Goal: Transaction & Acquisition: Purchase product/service

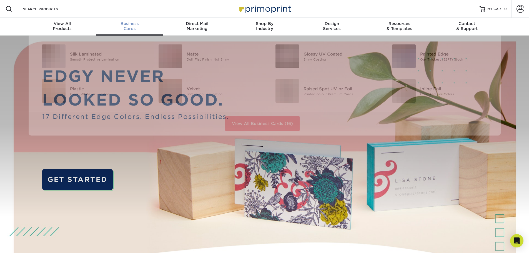
click at [131, 23] on span "Business" at bounding box center [129, 23] width 67 height 5
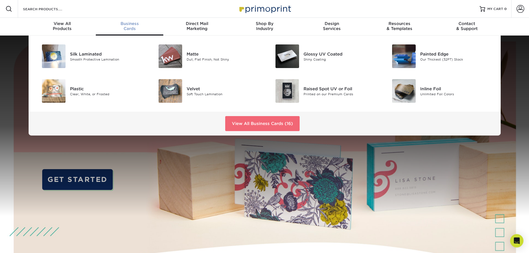
click at [259, 125] on link "View All Business Cards (16)" at bounding box center [262, 123] width 74 height 15
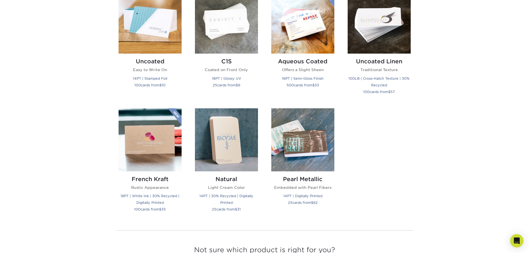
scroll to position [527, 0]
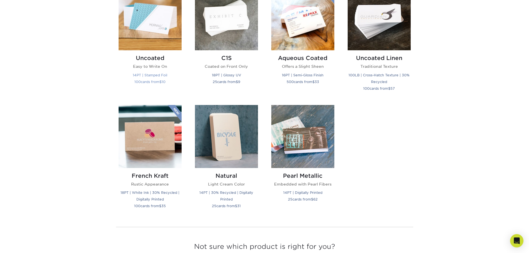
click at [158, 27] on img at bounding box center [150, 18] width 63 height 63
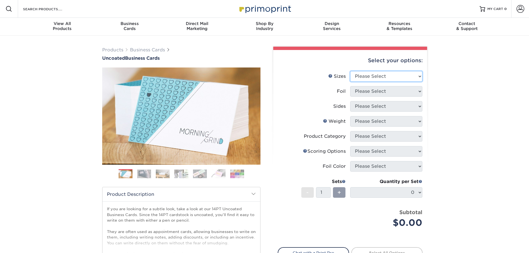
click at [377, 77] on select "Please Select 1.5" x 3.5" - Mini 1.75" x 3.5" - Mini 2" x 3.5" - Standard 2" x …" at bounding box center [386, 76] width 72 height 11
select select "2.00x3.50"
click at [350, 71] on select "Please Select 1.5" x 3.5" - Mini 1.75" x 3.5" - Mini 2" x 3.5" - Standard 2" x …" at bounding box center [386, 76] width 72 height 11
click at [367, 90] on select "Please Select Yes No" at bounding box center [386, 91] width 72 height 11
select select "1"
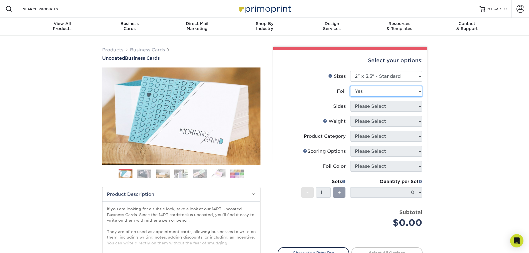
click at [350, 86] on select "Please Select Yes No" at bounding box center [386, 91] width 72 height 11
click at [366, 108] on select "Please Select Print Both Sides - Foil Back Only Print Both Sides - Foil Both Si…" at bounding box center [386, 106] width 72 height 11
select select "a75ac2f1-9911-48d6-841d-245b5ac08f27"
click at [350, 101] on select "Please Select Print Both Sides - Foil Back Only Print Both Sides - Foil Both Si…" at bounding box center [386, 106] width 72 height 11
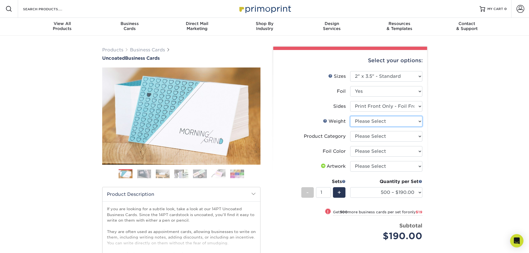
click at [369, 120] on select "Please Select 14PT Uncoated" at bounding box center [386, 121] width 72 height 11
select select "14PT Uncoated"
click at [350, 116] on select "Please Select 14PT Uncoated" at bounding box center [386, 121] width 72 height 11
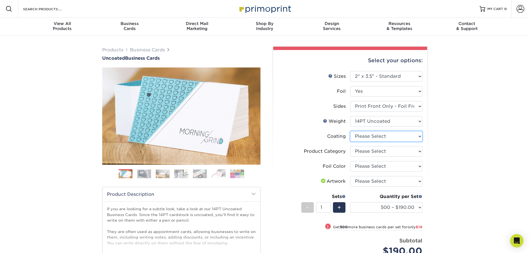
click at [368, 137] on select at bounding box center [386, 136] width 72 height 11
select select "3e7618de-abca-4bda-9f97-8b9129e913d8"
click at [350, 131] on select at bounding box center [386, 136] width 72 height 11
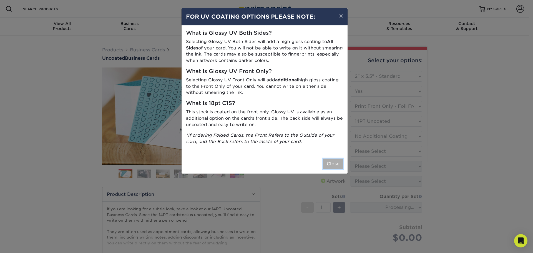
click at [330, 163] on button "Close" at bounding box center [333, 163] width 20 height 11
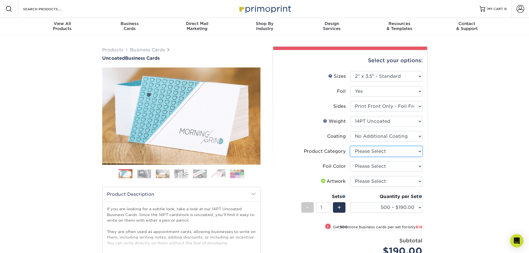
click at [363, 152] on select "Please Select Business Cards" at bounding box center [386, 151] width 72 height 11
select select "3b5148f1-0588-4f88-a218-97bcfdce65c1"
click at [350, 146] on select "Please Select Business Cards" at bounding box center [386, 151] width 72 height 11
click at [366, 165] on select "Please Select Silver Foil Black Foil Blue Foil Copper Foil Gold Foil Red Foil R…" at bounding box center [386, 166] width 72 height 11
select select "0f01133c-0ff0-451e-ba4e-12f7b4531a1f"
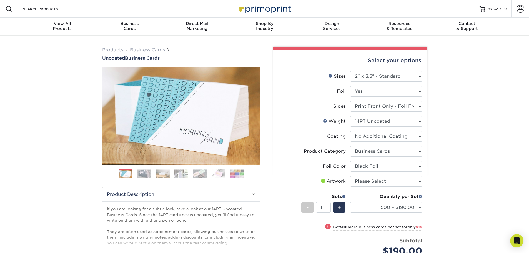
click at [350, 161] on select "Please Select Silver Foil Black Foil Blue Foil Copper Foil Gold Foil Red Foil R…" at bounding box center [386, 166] width 72 height 11
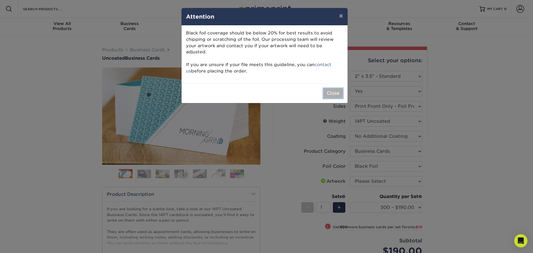
click at [333, 89] on button "Close" at bounding box center [333, 93] width 20 height 11
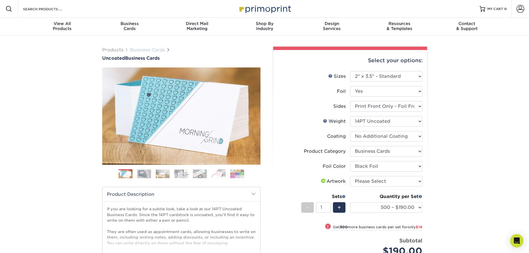
click at [144, 49] on link "Business Cards" at bounding box center [147, 49] width 35 height 5
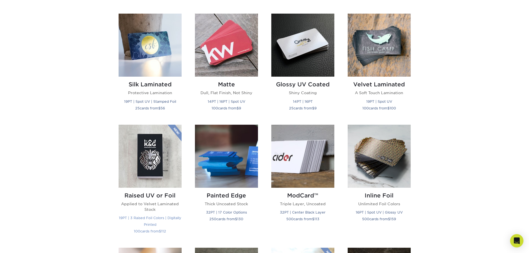
scroll to position [250, 0]
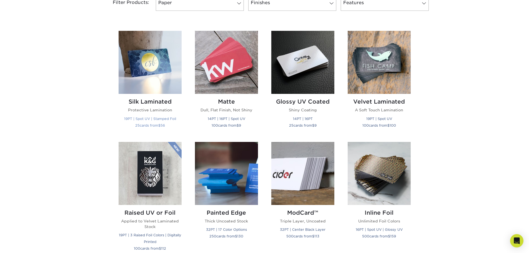
click at [151, 52] on img at bounding box center [150, 62] width 63 height 63
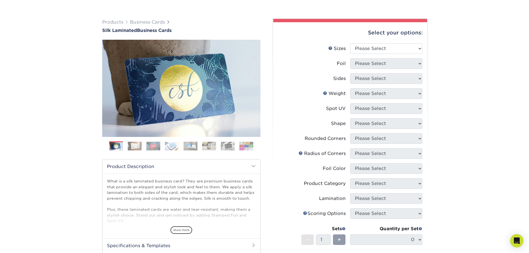
scroll to position [56, 0]
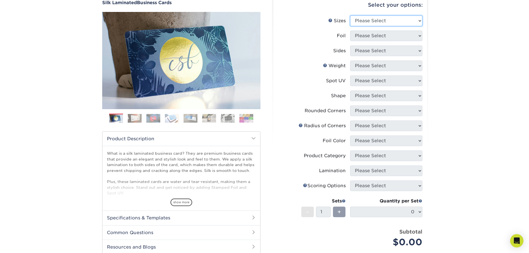
click at [379, 22] on select "Please Select 1.5" x 3.5" - Mini 1.75" x 3.5" - Mini 2" x 2" - Square 2" x 3" -…" at bounding box center [386, 21] width 72 height 11
select select "2.00x3.50"
click at [350, 16] on select "Please Select 1.5" x 3.5" - Mini 1.75" x 3.5" - Mini 2" x 2" - Square 2" x 3" -…" at bounding box center [386, 21] width 72 height 11
click at [372, 37] on select "Please Select Yes No" at bounding box center [386, 36] width 72 height 11
select select "1"
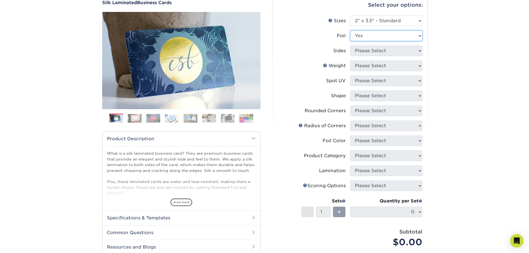
click at [350, 31] on select "Please Select Yes No" at bounding box center [386, 36] width 72 height 11
click at [367, 52] on select "Please Select Print Both Sides - Foil Both Sides Print Both Sides - Foil Front …" at bounding box center [386, 51] width 72 height 11
select select "a75ac2f1-9911-48d6-841d-245b5ac08f27"
click at [350, 46] on select "Please Select Print Both Sides - Foil Both Sides Print Both Sides - Foil Front …" at bounding box center [386, 51] width 72 height 11
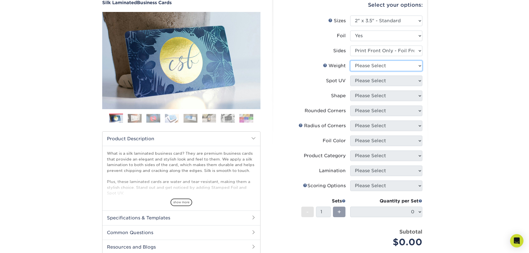
click at [368, 66] on select "Please Select 16PT" at bounding box center [386, 66] width 72 height 11
select select "16PT"
click at [350, 61] on select "Please Select 16PT" at bounding box center [386, 66] width 72 height 11
click at [358, 84] on select "Please Select No Spot UV Front Only" at bounding box center [386, 81] width 72 height 11
select select "3"
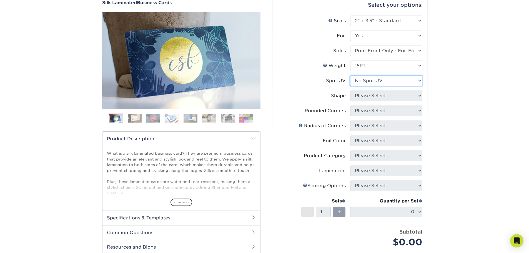
click at [350, 76] on select "Please Select No Spot UV Front Only" at bounding box center [386, 81] width 72 height 11
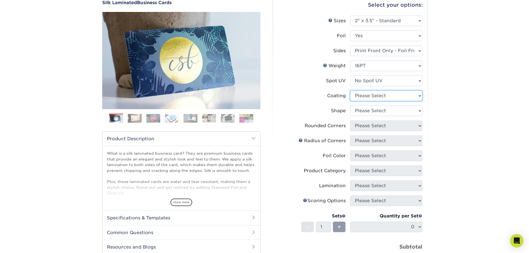
click at [361, 97] on select at bounding box center [386, 95] width 72 height 11
select select "3e7618de-abca-4bda-9f97-8b9129e913d8"
click at [350, 90] on select at bounding box center [386, 95] width 72 height 11
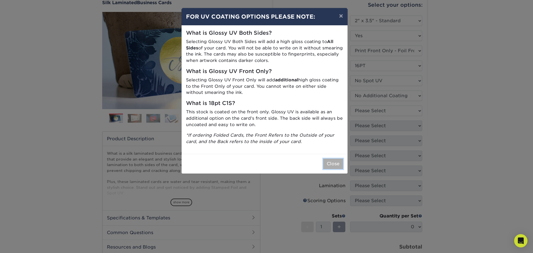
click at [334, 163] on button "Close" at bounding box center [333, 163] width 20 height 11
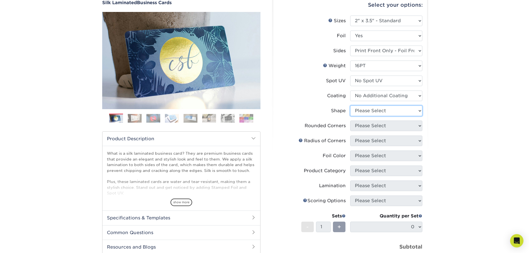
click at [369, 112] on select "Please Select Standard" at bounding box center [386, 110] width 72 height 11
select select "standard"
click at [350, 105] on select "Please Select Standard" at bounding box center [386, 110] width 72 height 11
click at [370, 126] on select "Please Select Yes - Round 2 Corners Yes - Round 4 Corners No" at bounding box center [386, 125] width 72 height 11
select select "0"
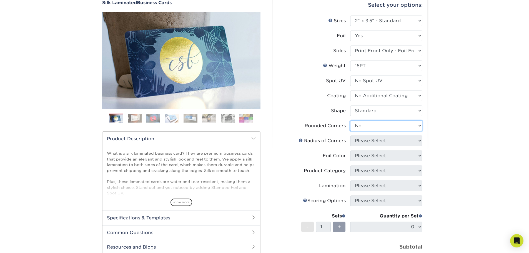
click at [350, 120] on select "Please Select Yes - Round 2 Corners Yes - Round 4 Corners No" at bounding box center [386, 125] width 72 height 11
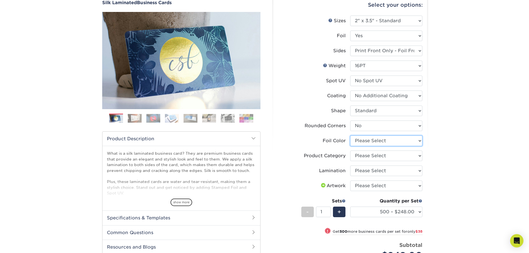
click at [371, 142] on select "Please Select Silver Foil Black Foil Blue Foil Copper Foil Gold Foil Red Foil R…" at bounding box center [386, 140] width 72 height 11
select select "0f01133c-0ff0-451e-ba4e-12f7b4531a1f"
click at [350, 135] on select "Please Select Silver Foil Black Foil Blue Foil Copper Foil Gold Foil Red Foil R…" at bounding box center [386, 140] width 72 height 11
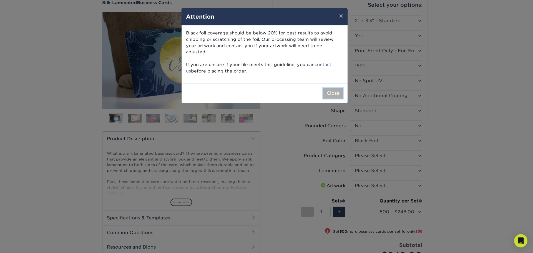
click at [337, 88] on button "Close" at bounding box center [333, 93] width 20 height 11
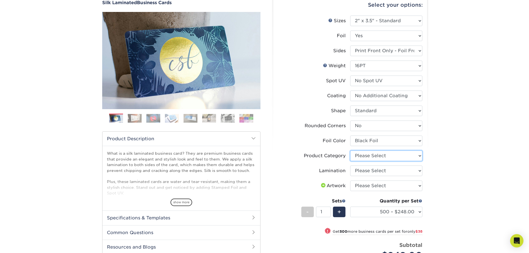
click at [371, 158] on select "Please Select Business Cards" at bounding box center [386, 155] width 72 height 11
select select "3b5148f1-0588-4f88-a218-97bcfdce65c1"
click at [350, 150] on select "Please Select Business Cards" at bounding box center [386, 155] width 72 height 11
click at [369, 169] on select "Please Select Silk" at bounding box center [386, 170] width 72 height 11
select select "ccacb42f-45f7-42d3-bbd3-7c8421cf37f0"
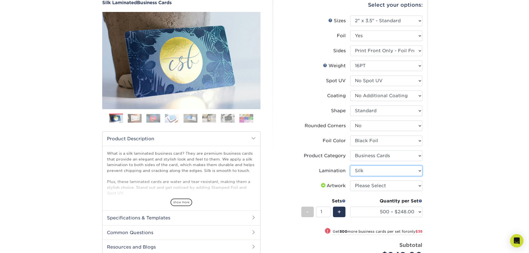
click at [350, 165] on select "Please Select Silk" at bounding box center [386, 170] width 72 height 11
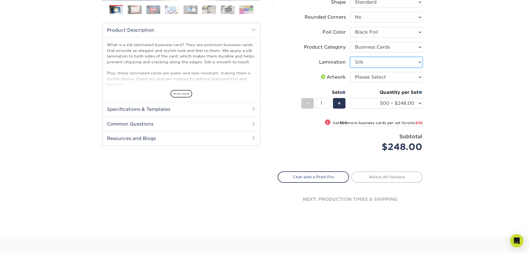
scroll to position [167, 0]
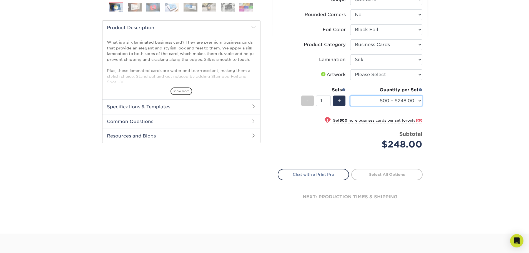
click at [421, 99] on select "500 – $248.00 1000 – $286.00 2500 – $680.00 5000 – $1298.00" at bounding box center [386, 100] width 72 height 11
click at [417, 100] on select "500 – $248.00 1000 – $286.00 2500 – $680.00 5000 – $1298.00" at bounding box center [386, 100] width 72 height 11
click at [420, 101] on select "500 – $248.00 1000 – $286.00 2500 – $680.00 5000 – $1298.00" at bounding box center [386, 100] width 72 height 11
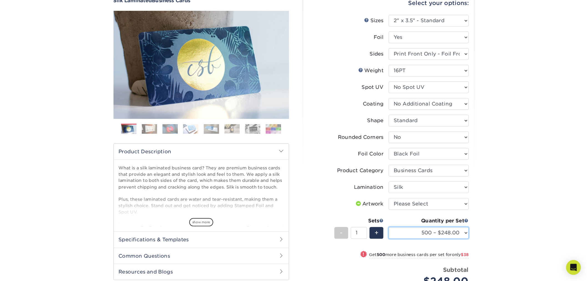
scroll to position [56, 0]
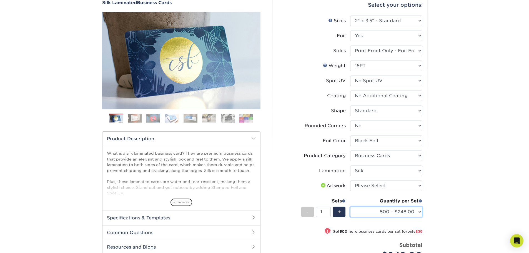
select select "500 – $248.00"
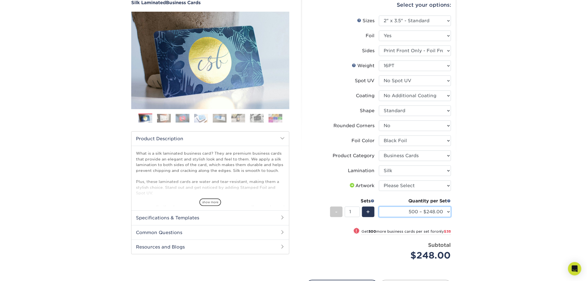
click at [449, 212] on select "500 – $248.00 1000 – $286.00 2500 – $680.00 5000 – $1298.00" at bounding box center [415, 212] width 72 height 11
click at [448, 212] on select "500 – $248.00 1000 – $286.00 2500 – $680.00 5000 – $1298.00" at bounding box center [415, 212] width 72 height 11
click at [449, 210] on select "500 – $248.00 1000 – $286.00 2500 – $680.00 5000 – $1298.00" at bounding box center [415, 212] width 72 height 11
click at [448, 211] on select "500 – $248.00 1000 – $286.00 2500 – $680.00 5000 – $1298.00" at bounding box center [415, 212] width 72 height 11
click at [451, 212] on select "500 – $248.00 1000 – $286.00 2500 – $680.00 5000 – $1298.00" at bounding box center [415, 212] width 72 height 11
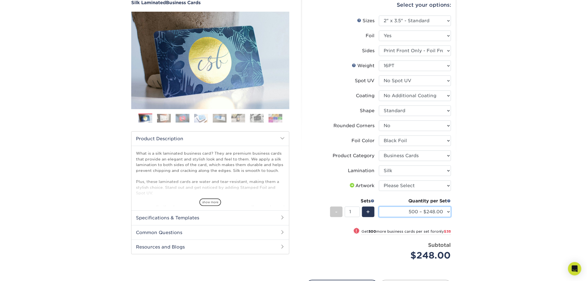
click at [451, 211] on select "500 – $248.00 1000 – $286.00 2500 – $680.00 5000 – $1298.00" at bounding box center [415, 212] width 72 height 11
click at [450, 213] on select "500 – $248.00 1000 – $286.00 2500 – $680.00 5000 – $1298.00" at bounding box center [415, 212] width 72 height 11
click at [447, 211] on select "500 – $248.00 1000 – $286.00 2500 – $680.00 5000 – $1298.00" at bounding box center [415, 212] width 72 height 11
click at [449, 211] on select "500 – $248.00 1000 – $286.00 2500 – $680.00 5000 – $1298.00" at bounding box center [415, 212] width 72 height 11
click at [448, 212] on select "500 – $248.00 1000 – $286.00 2500 – $680.00 5000 – $1298.00" at bounding box center [415, 212] width 72 height 11
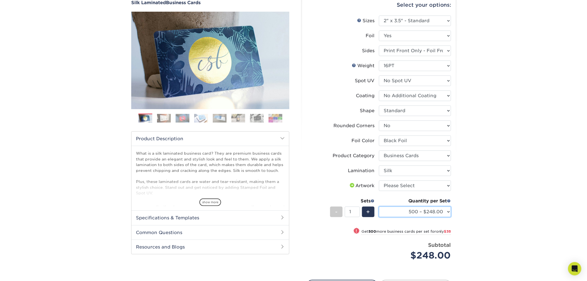
click at [451, 212] on select "500 – $248.00 1000 – $286.00 2500 – $680.00 5000 – $1298.00" at bounding box center [415, 212] width 72 height 11
drag, startPoint x: 330, startPoint y: 76, endPoint x: 504, endPoint y: 71, distance: 173.6
click at [504, 71] on div "Products Business Cards Silk Laminated Business Cards Previous Next" at bounding box center [293, 162] width 587 height 364
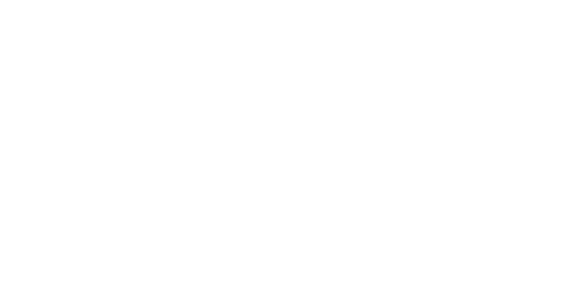
select select "2.00x3.50"
click at [49, 45] on div "Products Business Cards Silk Laminated Business Cards Previous Next" at bounding box center [293, 211] width 587 height 351
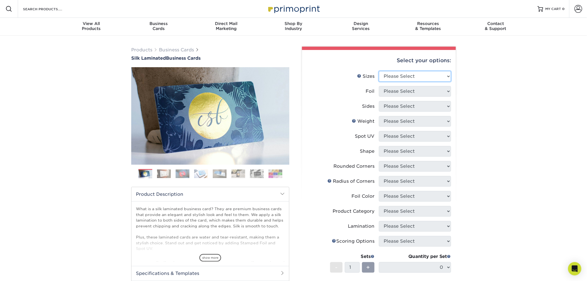
click at [412, 77] on select "Please Select 1.5" x 3.5" - Mini 1.75" x 3.5" - Mini 2" x 2" - Square 2" x 3" -…" at bounding box center [415, 76] width 72 height 11
select select "2.00x3.50"
click at [379, 71] on select "Please Select 1.5" x 3.5" - Mini 1.75" x 3.5" - Mini 2" x 2" - Square 2" x 3" -…" at bounding box center [415, 76] width 72 height 11
click at [410, 90] on select "Please Select Yes No" at bounding box center [415, 91] width 72 height 11
select select "1"
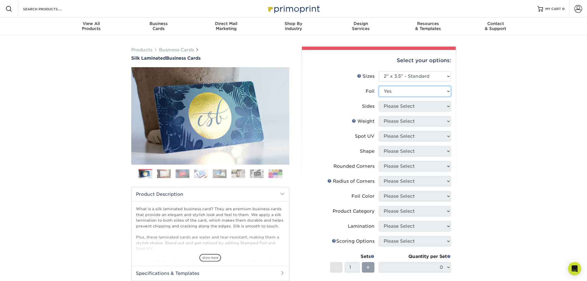
click at [379, 86] on select "Please Select Yes No" at bounding box center [415, 91] width 72 height 11
click at [399, 106] on select "Please Select Print Both Sides - Foil Both Sides Print Both Sides - Foil Front …" at bounding box center [415, 106] width 72 height 11
select select "a75ac2f1-9911-48d6-841d-245b5ac08f27"
click at [379, 101] on select "Please Select Print Both Sides - Foil Both Sides Print Both Sides - Foil Front …" at bounding box center [415, 106] width 72 height 11
click at [408, 120] on select "Please Select 16PT" at bounding box center [415, 121] width 72 height 11
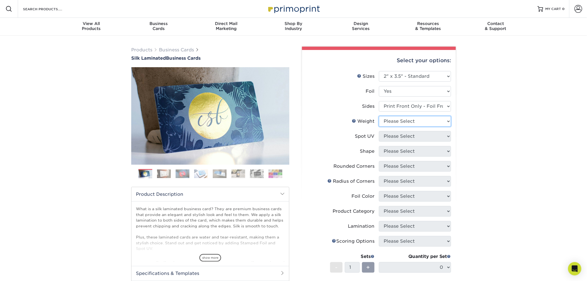
select select "16PT"
click at [379, 116] on select "Please Select 16PT" at bounding box center [415, 121] width 72 height 11
click at [404, 135] on select "Please Select No Spot UV Front Only" at bounding box center [415, 136] width 72 height 11
select select "3"
click at [379, 131] on select "Please Select No Spot UV Front Only" at bounding box center [415, 136] width 72 height 11
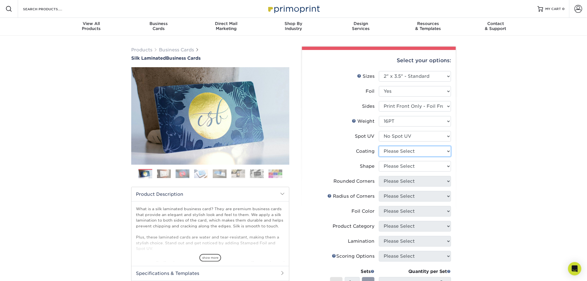
click at [402, 151] on select at bounding box center [415, 151] width 72 height 11
select select "3e7618de-abca-4bda-9f97-8b9129e913d8"
click at [379, 146] on select at bounding box center [415, 151] width 72 height 11
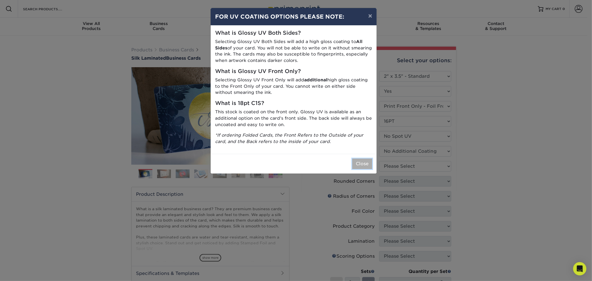
click at [368, 164] on button "Close" at bounding box center [362, 163] width 20 height 11
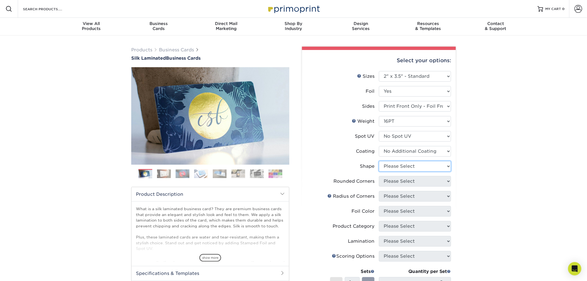
click at [402, 165] on select "Please Select Standard" at bounding box center [415, 166] width 72 height 11
select select "standard"
click at [379, 161] on select "Please Select Standard" at bounding box center [415, 166] width 72 height 11
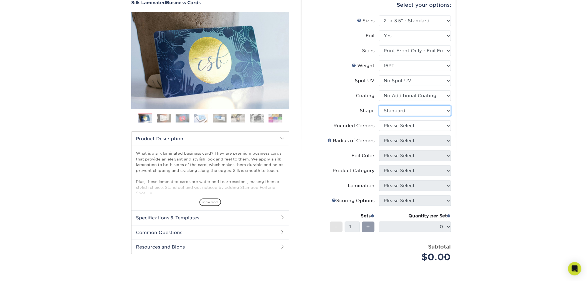
scroll to position [62, 0]
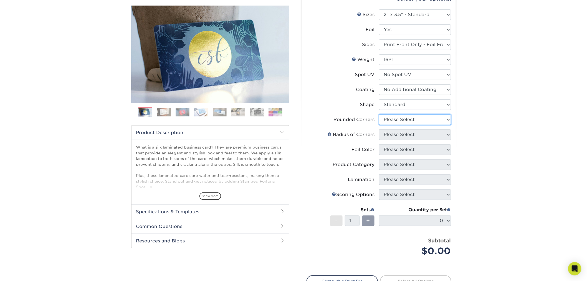
click at [402, 121] on select "Please Select Yes - Round 2 Corners Yes - Round 4 Corners No" at bounding box center [415, 119] width 72 height 11
select select "0"
click at [379, 114] on select "Please Select Yes - Round 2 Corners Yes - Round 4 Corners No" at bounding box center [415, 119] width 72 height 11
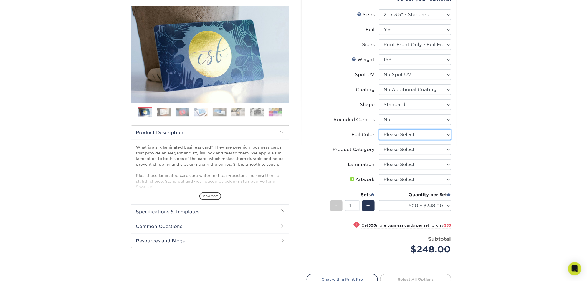
click at [400, 135] on select "Please Select Silver Foil Black Foil Blue Foil Copper Foil Gold Foil Red Foil R…" at bounding box center [415, 134] width 72 height 11
select select "0f01133c-0ff0-451e-ba4e-12f7b4531a1f"
click at [379, 129] on select "Please Select Silver Foil Black Foil Blue Foil Copper Foil Gold Foil Red Foil R…" at bounding box center [415, 134] width 72 height 11
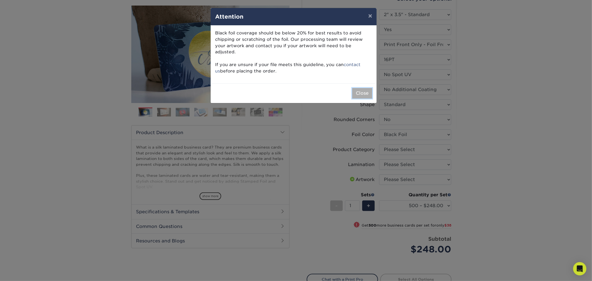
click at [361, 89] on button "Close" at bounding box center [362, 93] width 20 height 11
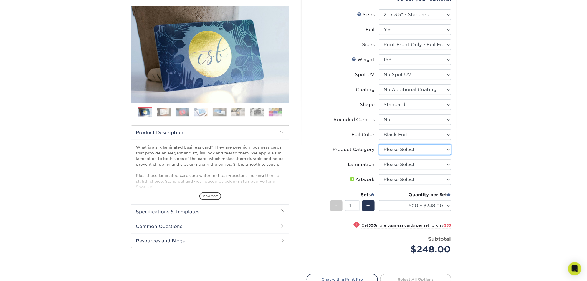
click at [397, 151] on select "Please Select Business Cards" at bounding box center [415, 149] width 72 height 11
select select "3b5148f1-0588-4f88-a218-97bcfdce65c1"
click at [379, 144] on select "Please Select Business Cards" at bounding box center [415, 149] width 72 height 11
click at [397, 164] on select "Please Select Silk" at bounding box center [415, 164] width 72 height 11
select select "ccacb42f-45f7-42d3-bbd3-7c8421cf37f0"
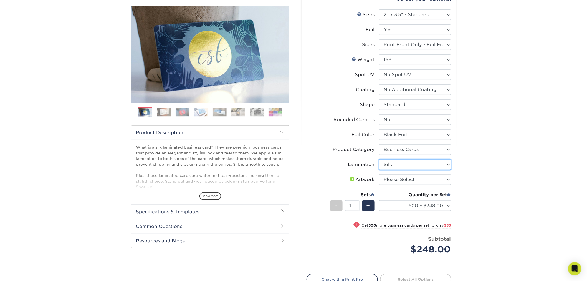
click at [379, 159] on select "Please Select Silk" at bounding box center [415, 164] width 72 height 11
click at [421, 207] on select "500 – $248.00 1000 – $286.00 2500 – $680.00 5000 – $1298.00" at bounding box center [415, 205] width 72 height 11
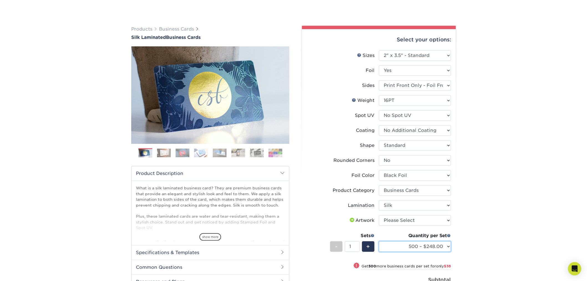
scroll to position [31, 0]
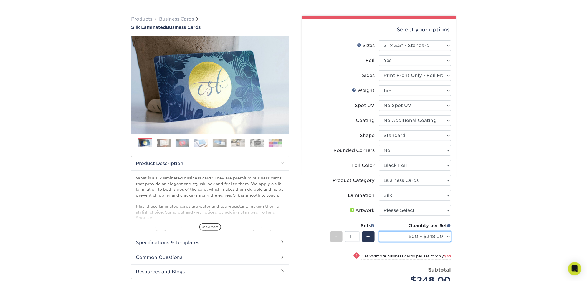
select select "500 – $248.00"
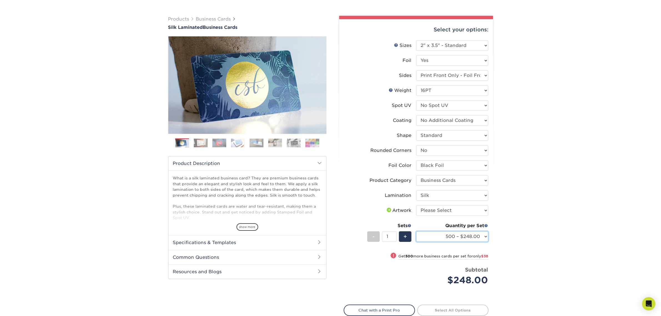
click at [484, 236] on select "500 – $248.00 1000 – $286.00 2500 – $680.00 5000 – $1298.00" at bounding box center [452, 236] width 72 height 11
